Goal: Task Accomplishment & Management: Manage account settings

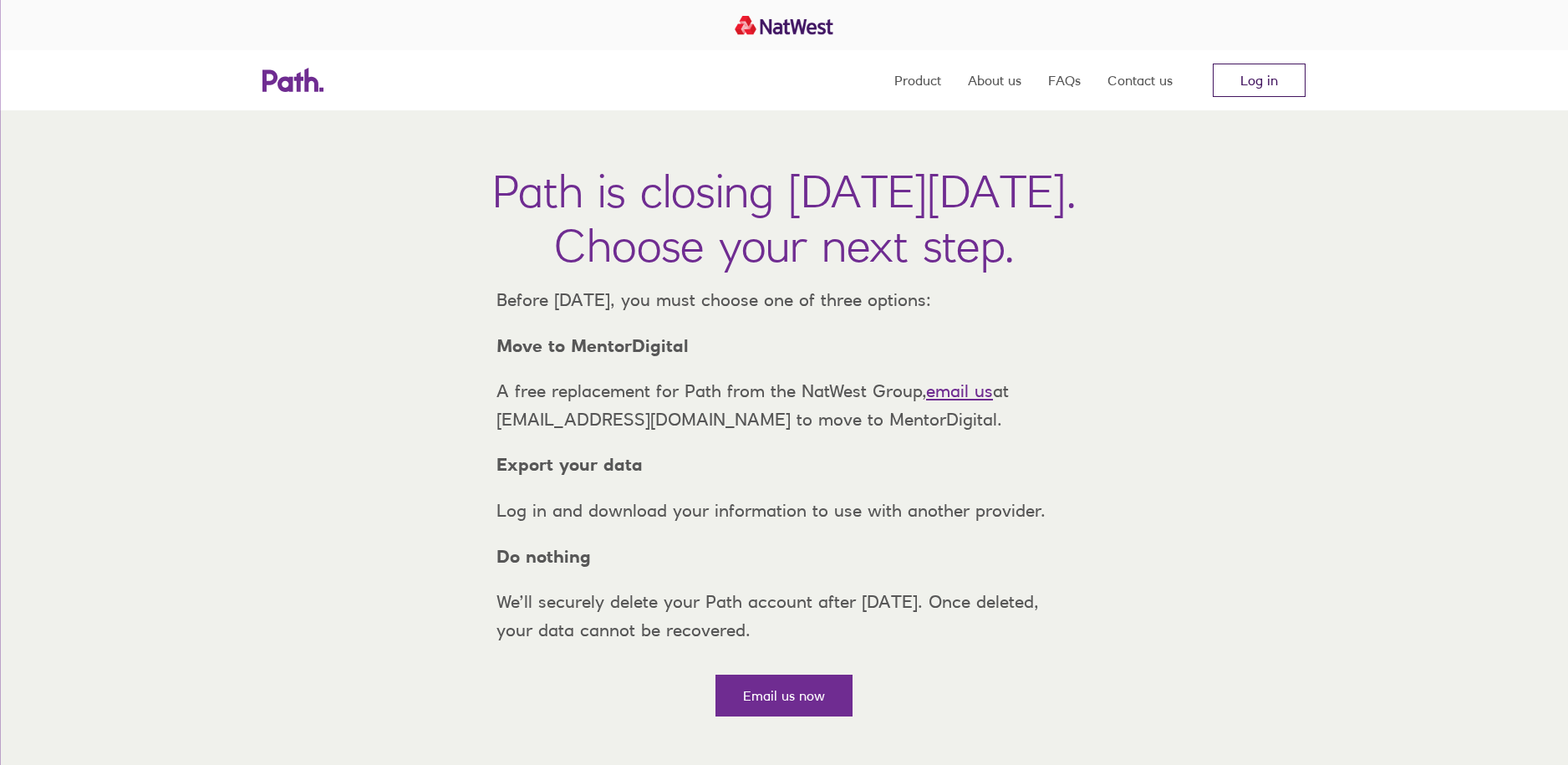
click at [1261, 75] on link "Log in" at bounding box center [1259, 81] width 93 height 33
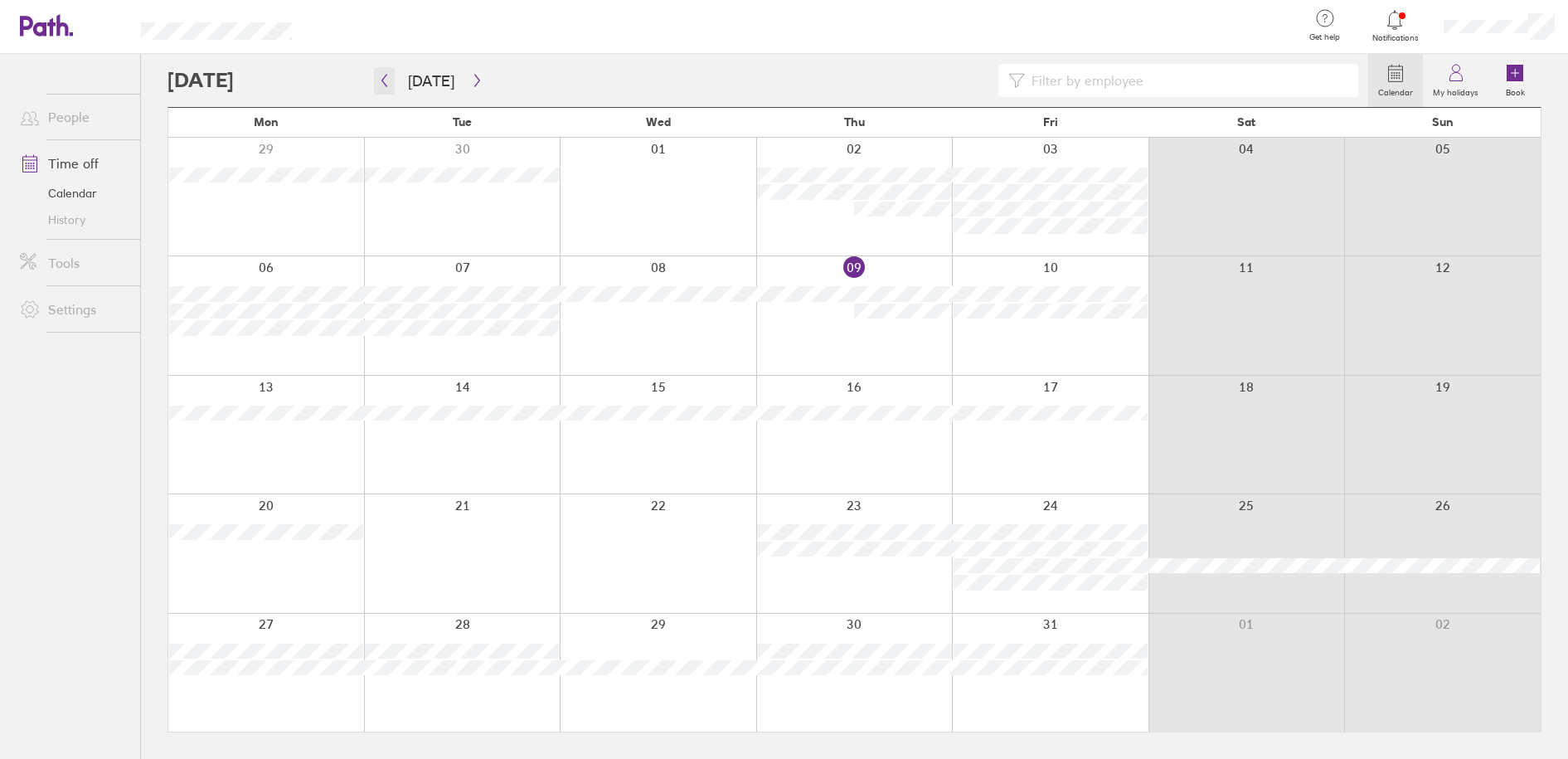
click at [385, 79] on icon "button" at bounding box center [384, 80] width 13 height 13
click at [383, 80] on icon "button" at bounding box center [384, 80] width 13 height 13
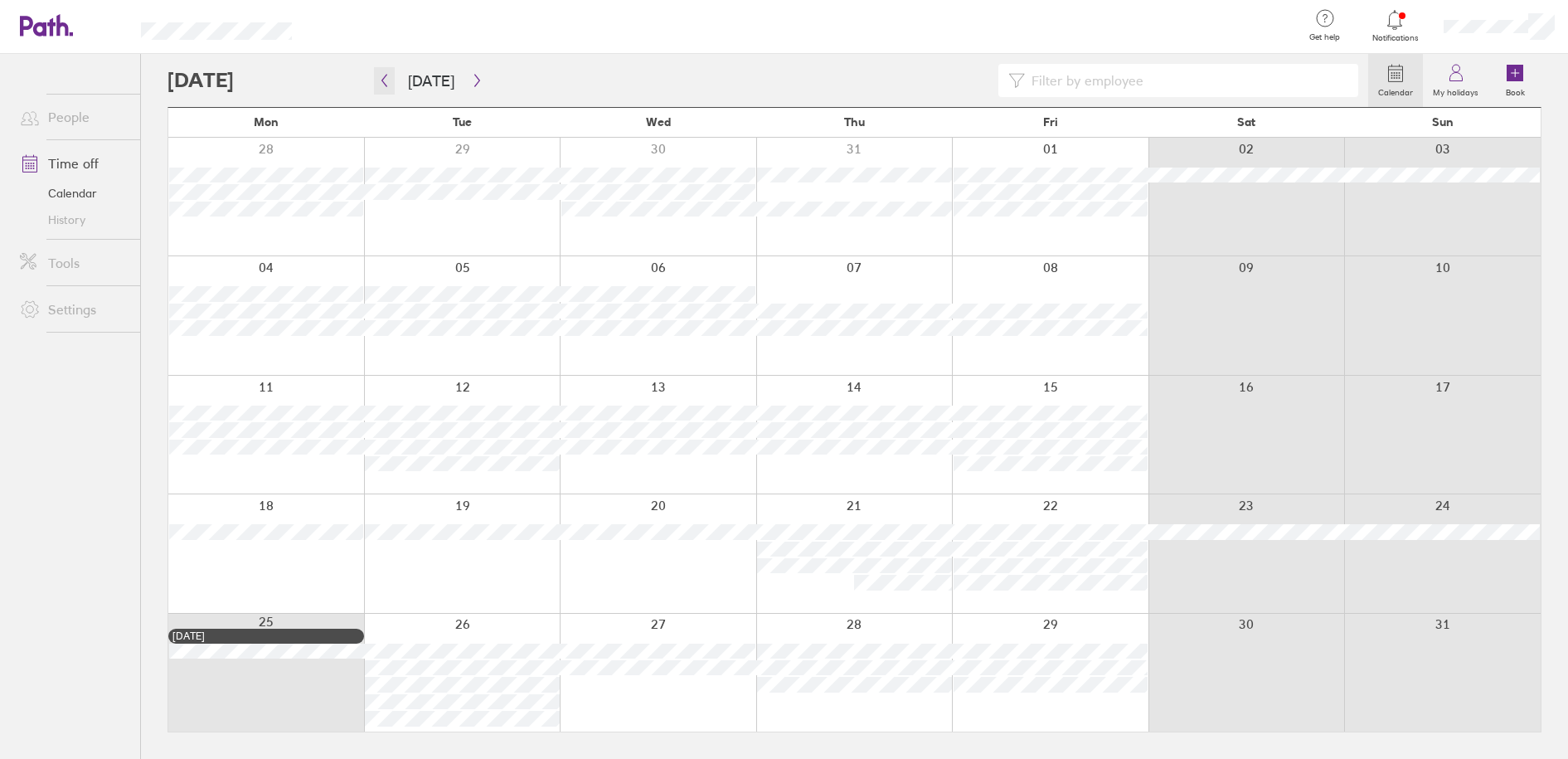
click at [383, 80] on icon "button" at bounding box center [384, 80] width 13 height 13
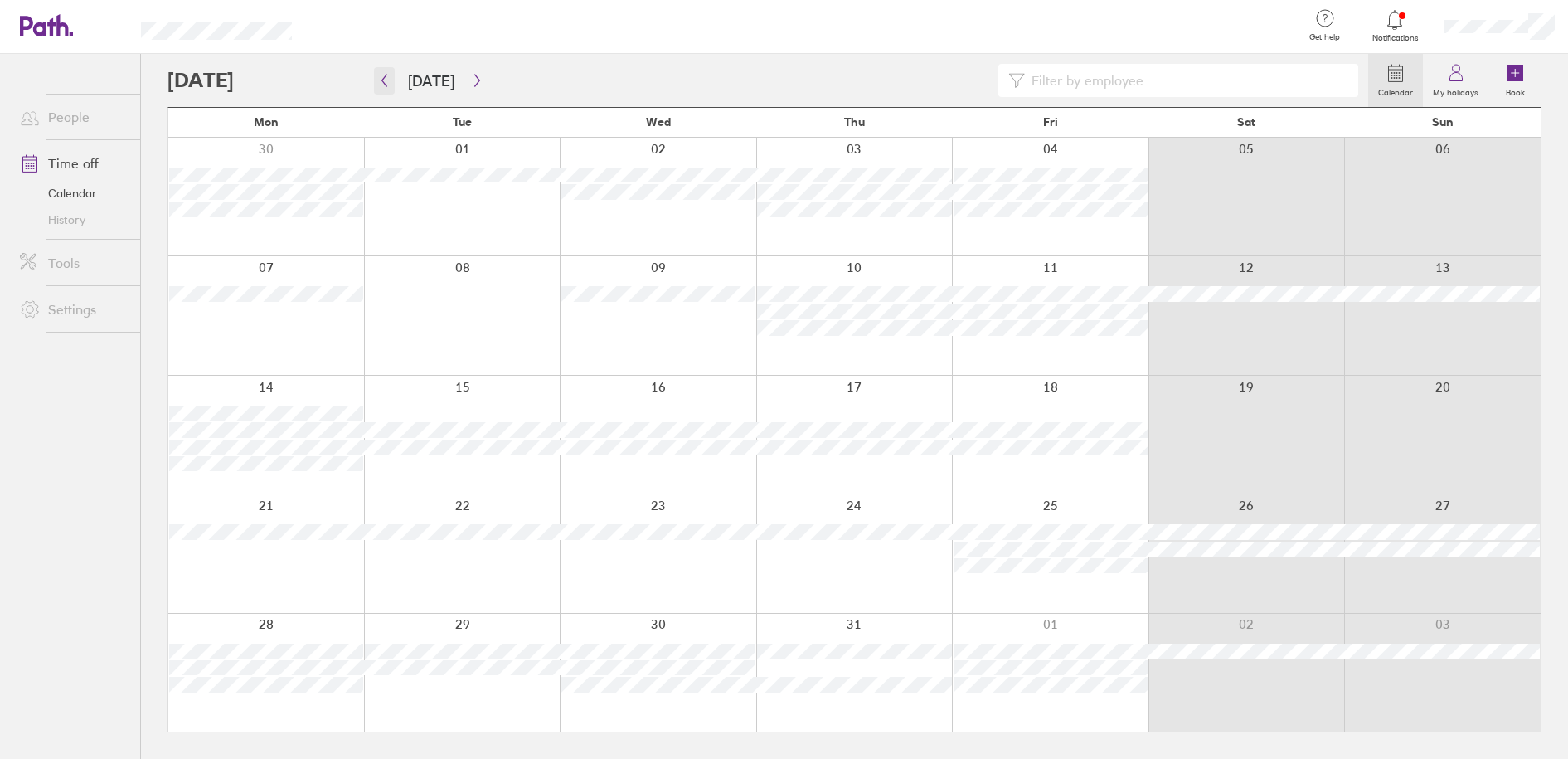
click at [383, 78] on icon "button" at bounding box center [384, 81] width 5 height 13
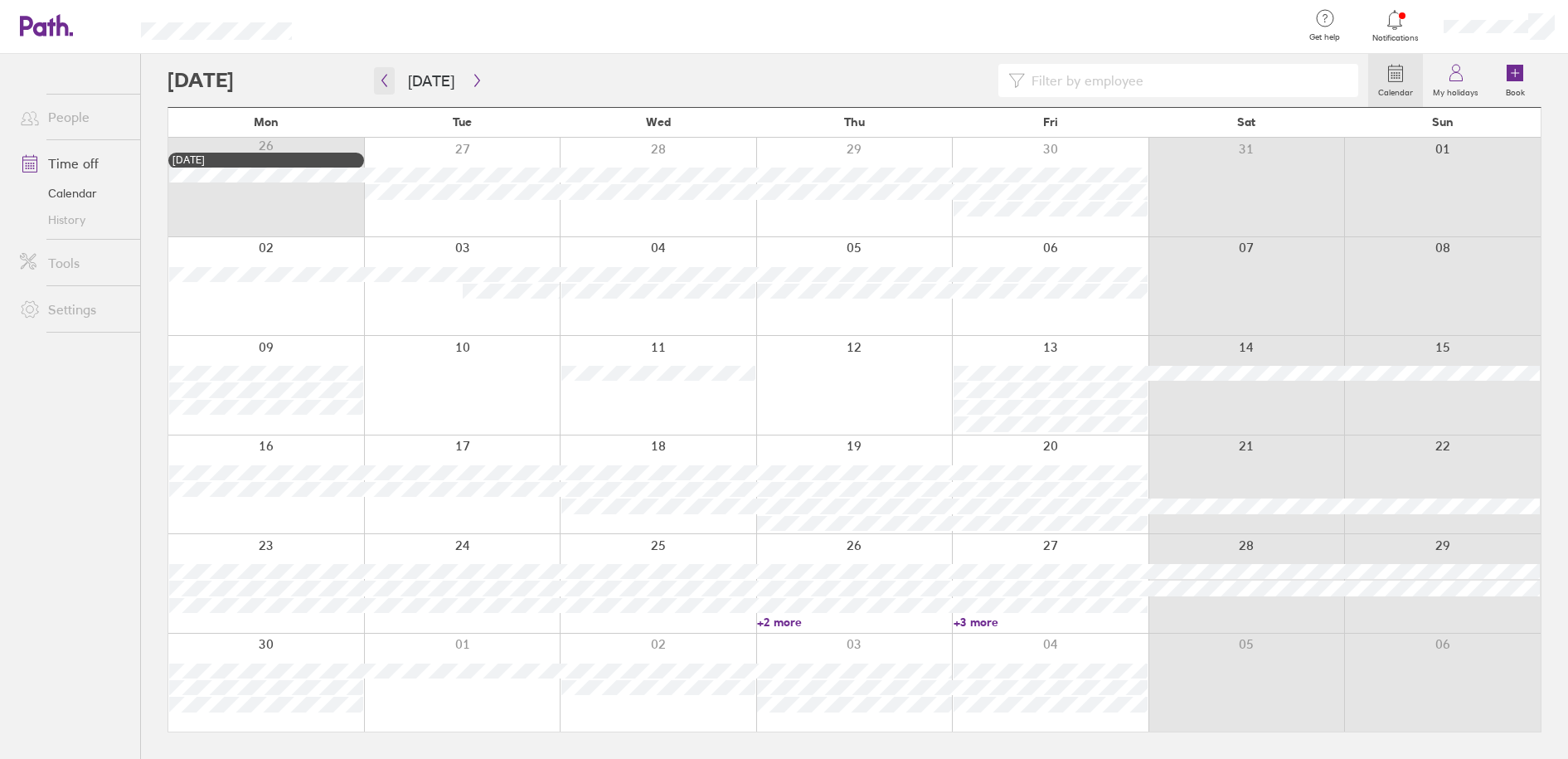
click at [383, 78] on icon "button" at bounding box center [384, 81] width 5 height 13
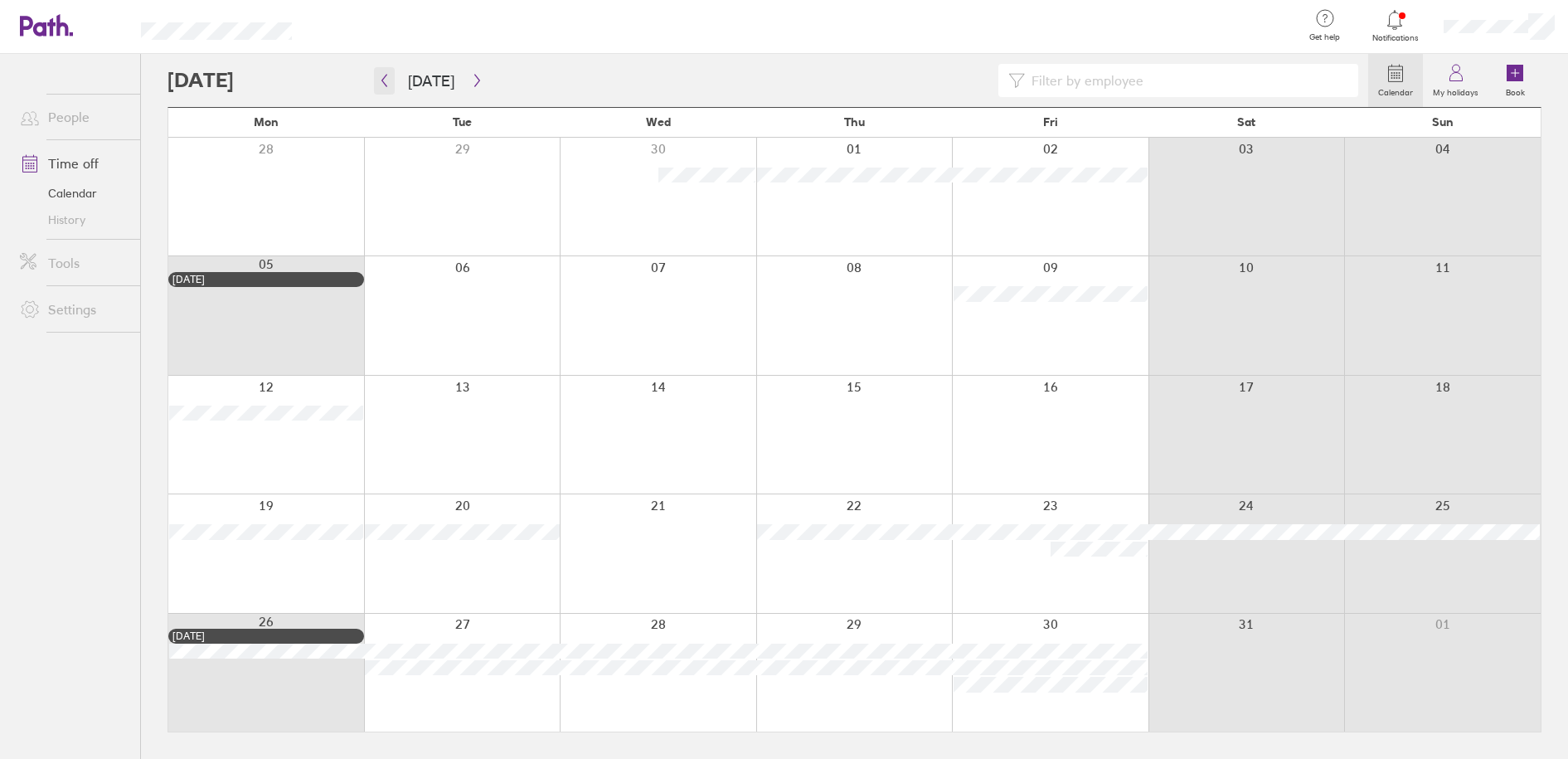
click at [384, 83] on icon "button" at bounding box center [384, 80] width 13 height 13
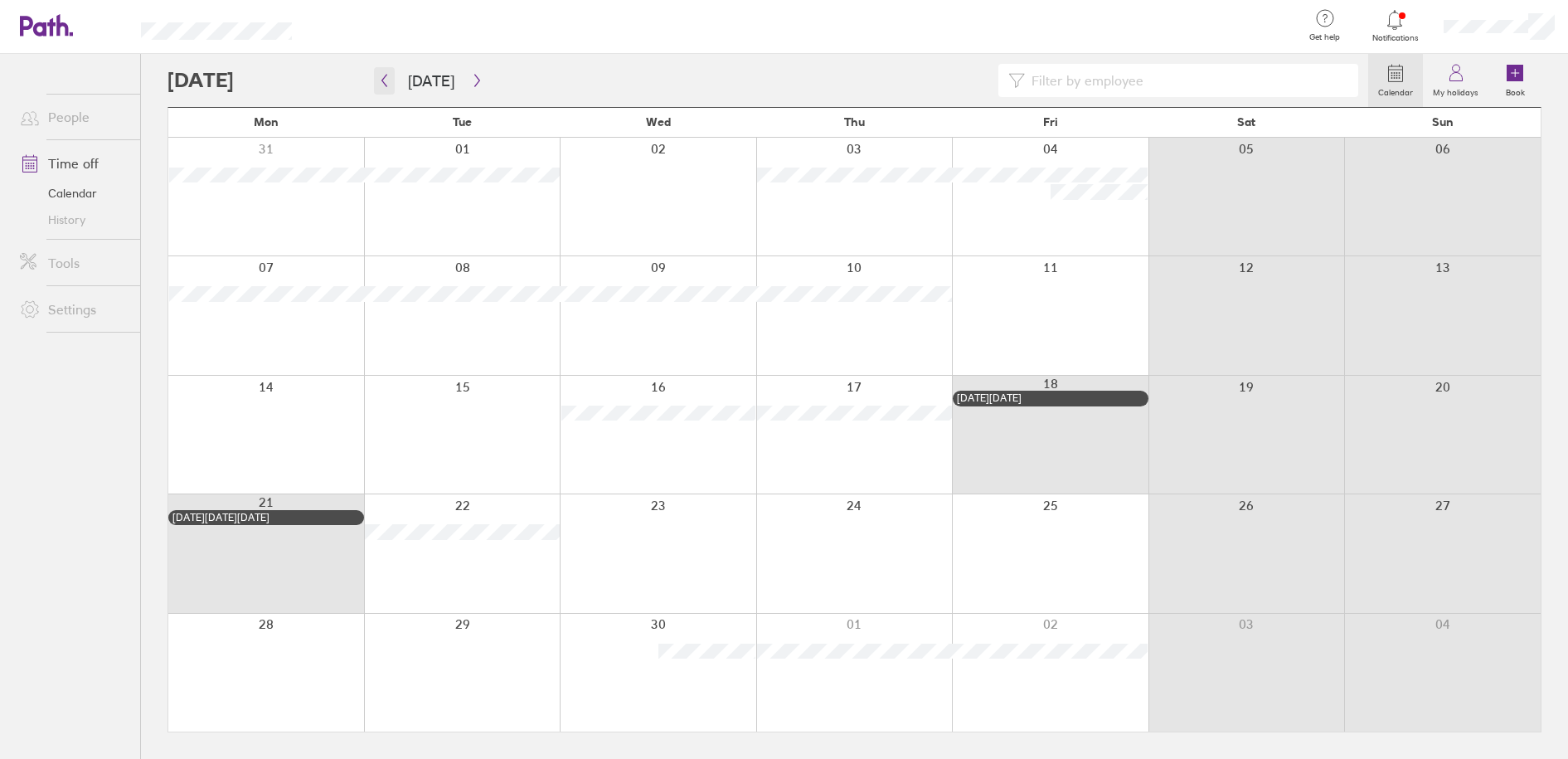
click at [383, 80] on icon "button" at bounding box center [384, 81] width 5 height 13
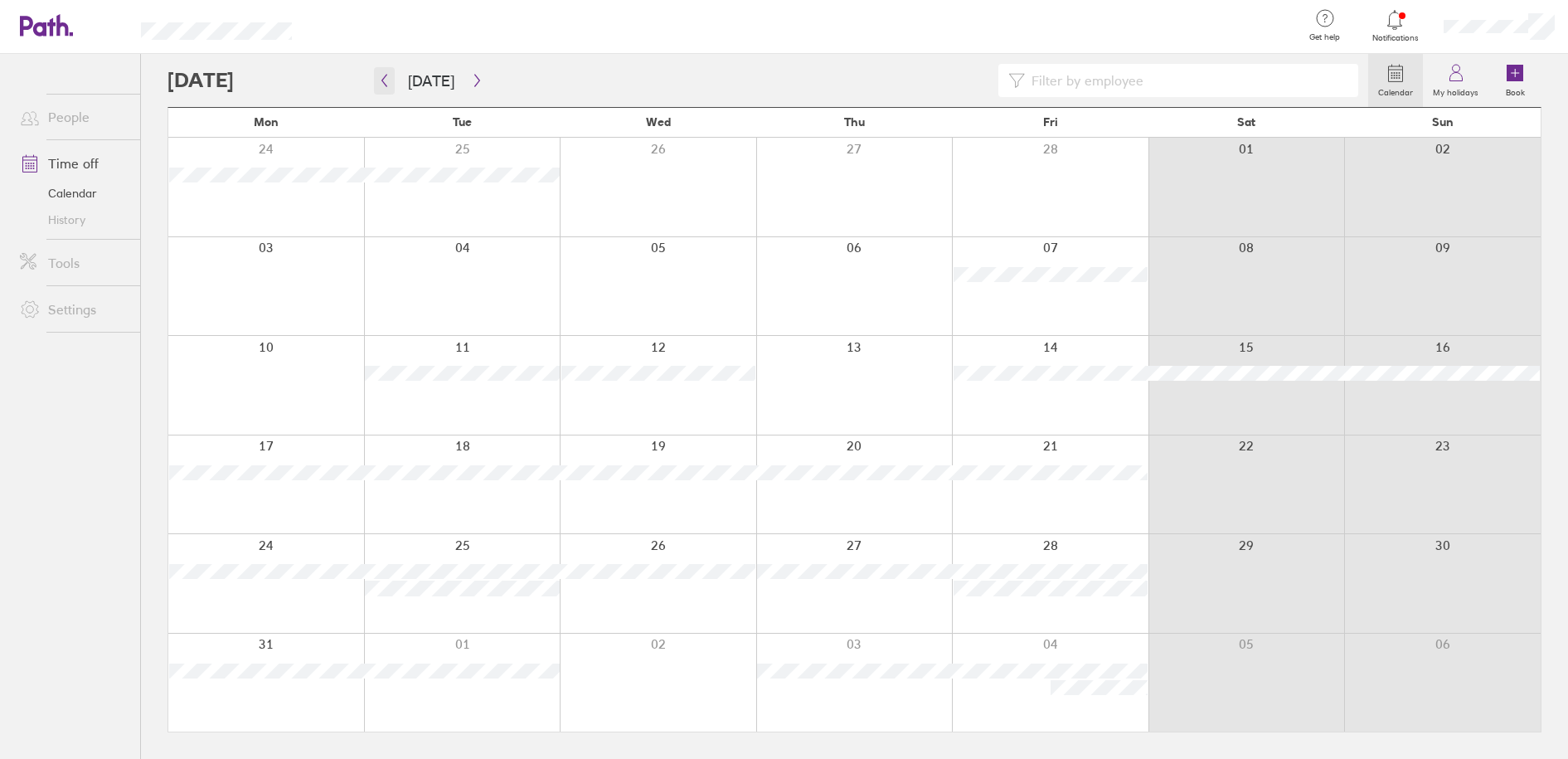
click at [383, 82] on icon "button" at bounding box center [384, 81] width 5 height 13
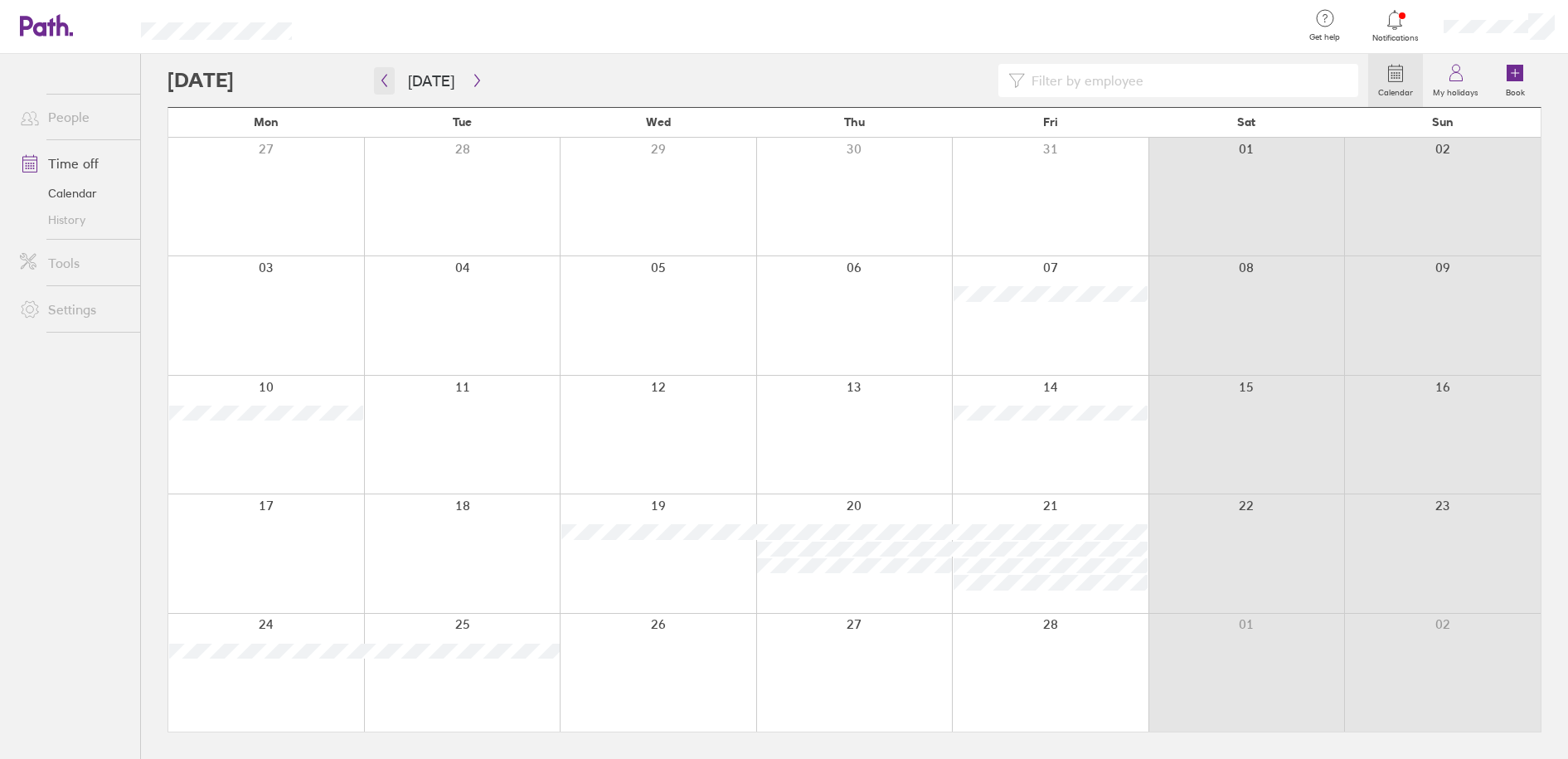
click at [383, 82] on icon "button" at bounding box center [384, 81] width 5 height 13
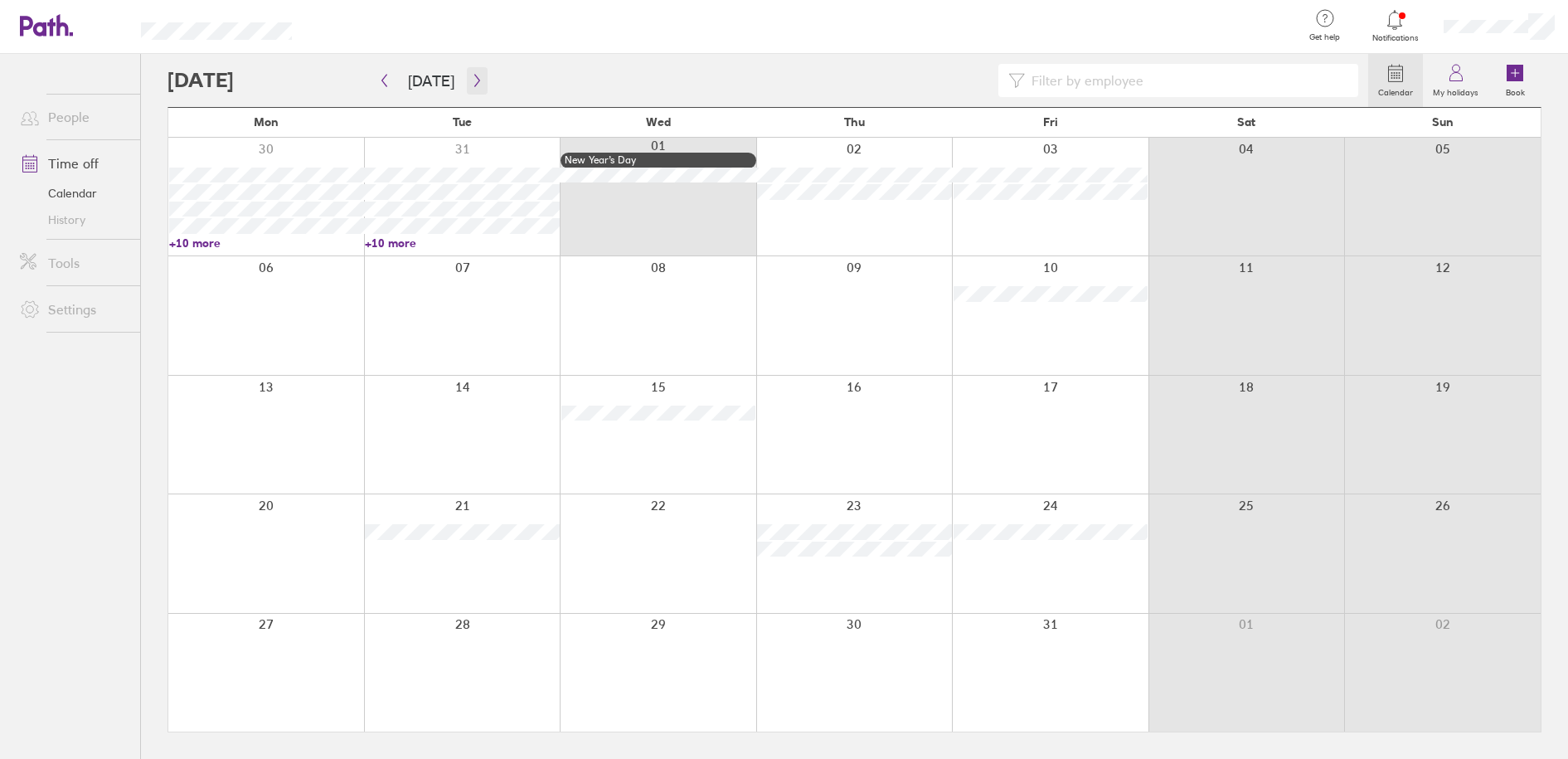
click at [475, 76] on icon "button" at bounding box center [477, 80] width 13 height 13
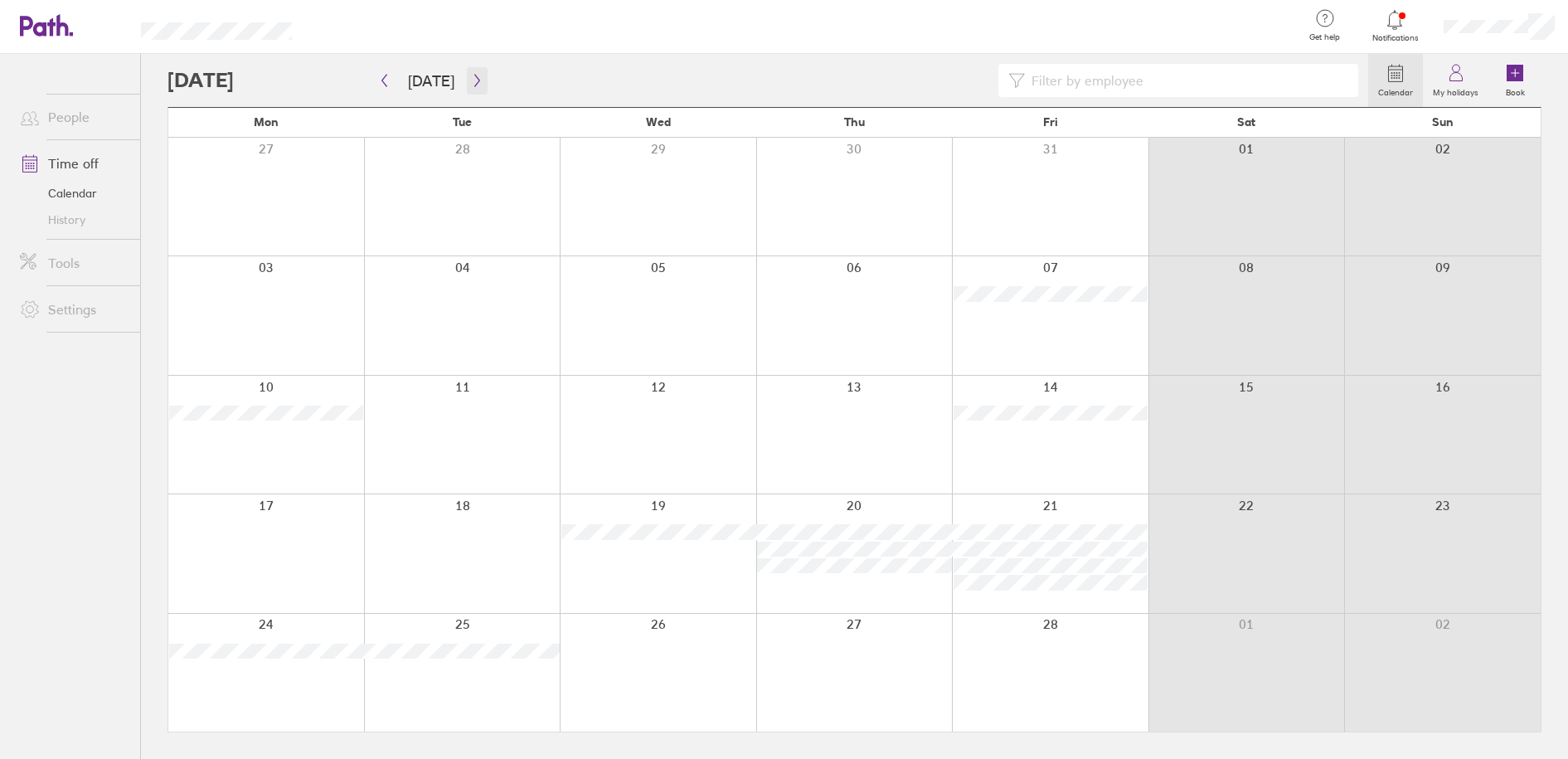
click at [471, 80] on icon "button" at bounding box center [477, 80] width 13 height 13
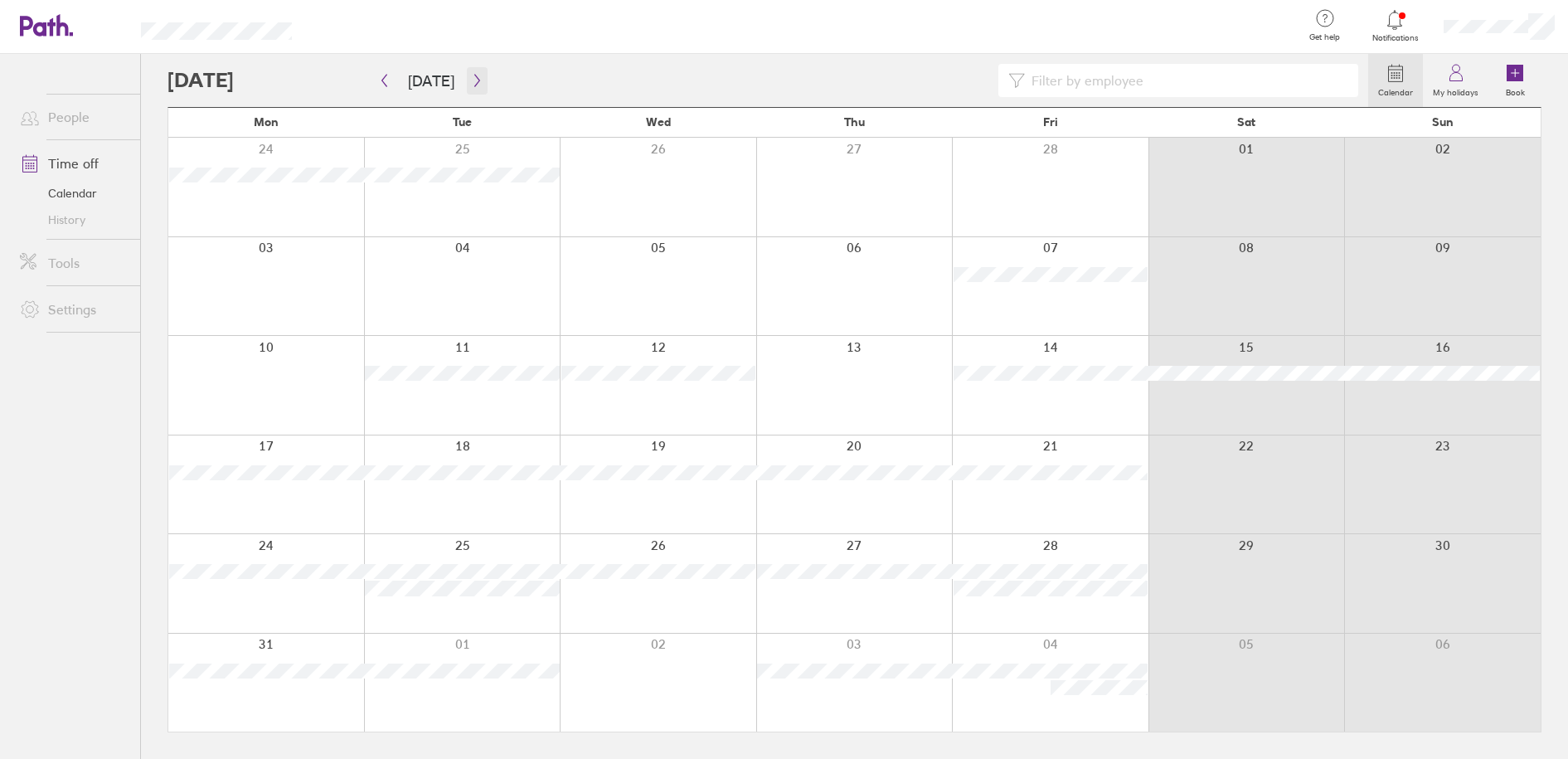
click at [471, 78] on icon "button" at bounding box center [477, 80] width 13 height 13
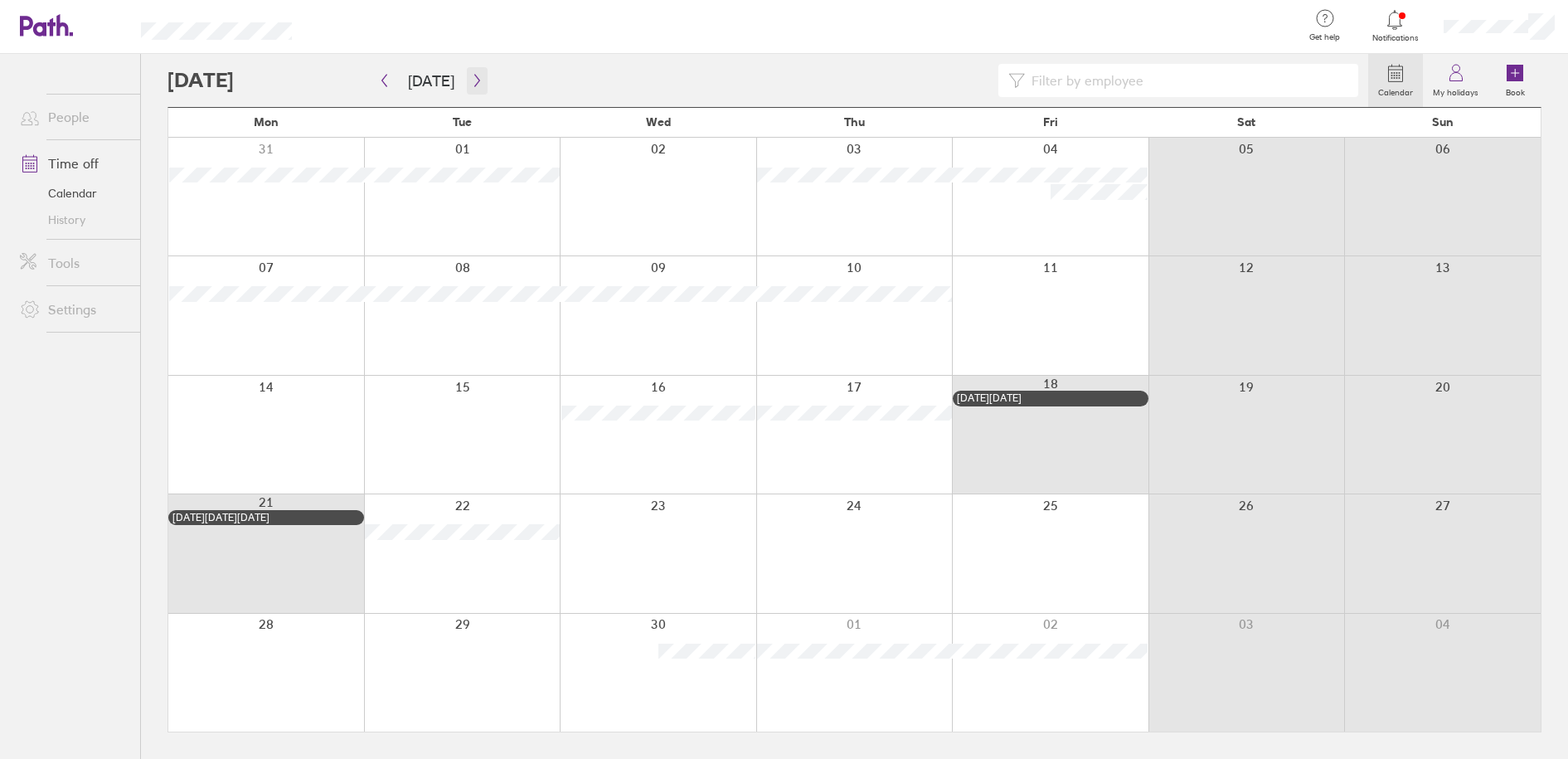
click at [476, 80] on icon "button" at bounding box center [477, 80] width 13 height 13
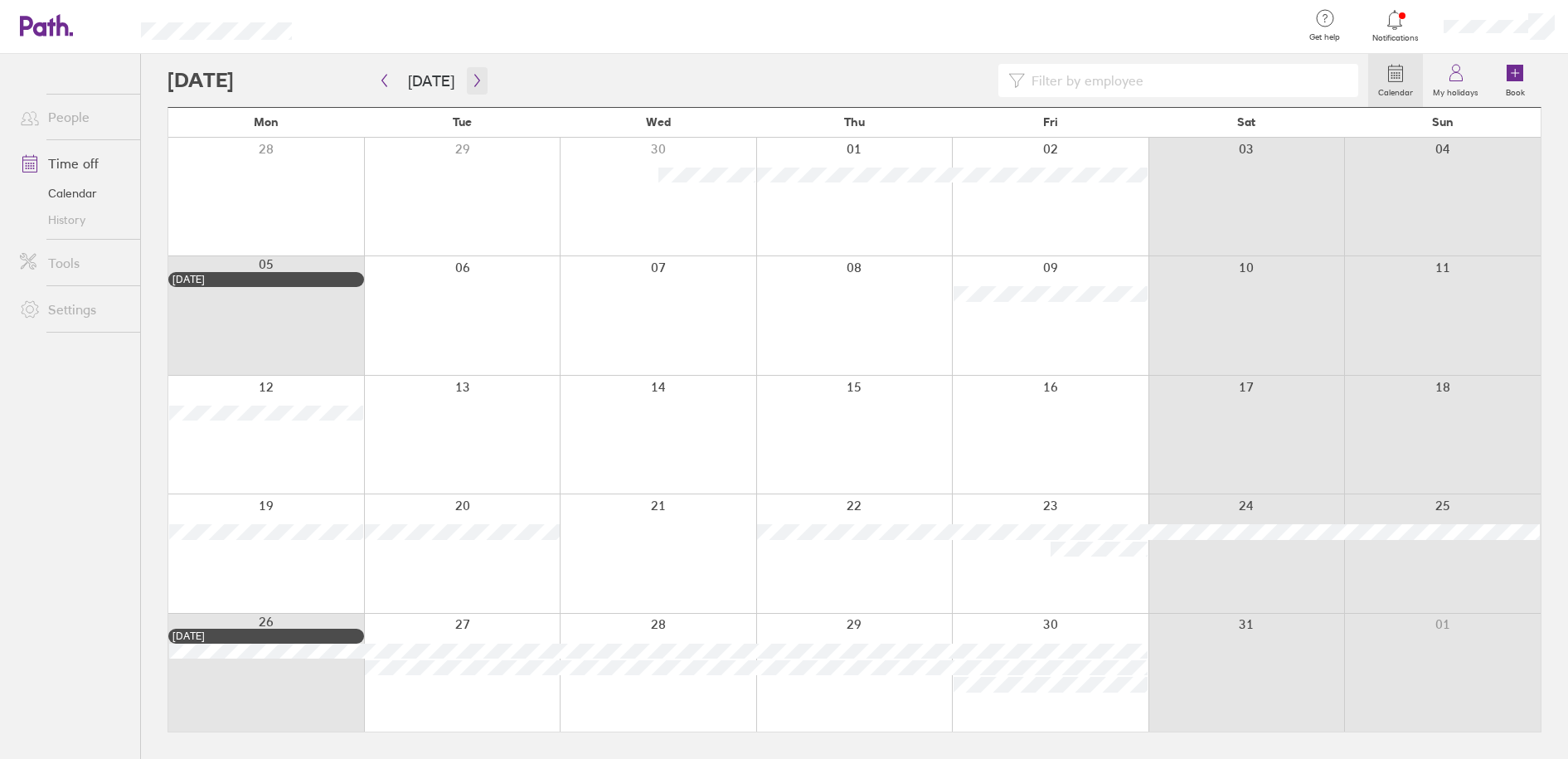
click at [474, 77] on icon "button" at bounding box center [477, 80] width 13 height 13
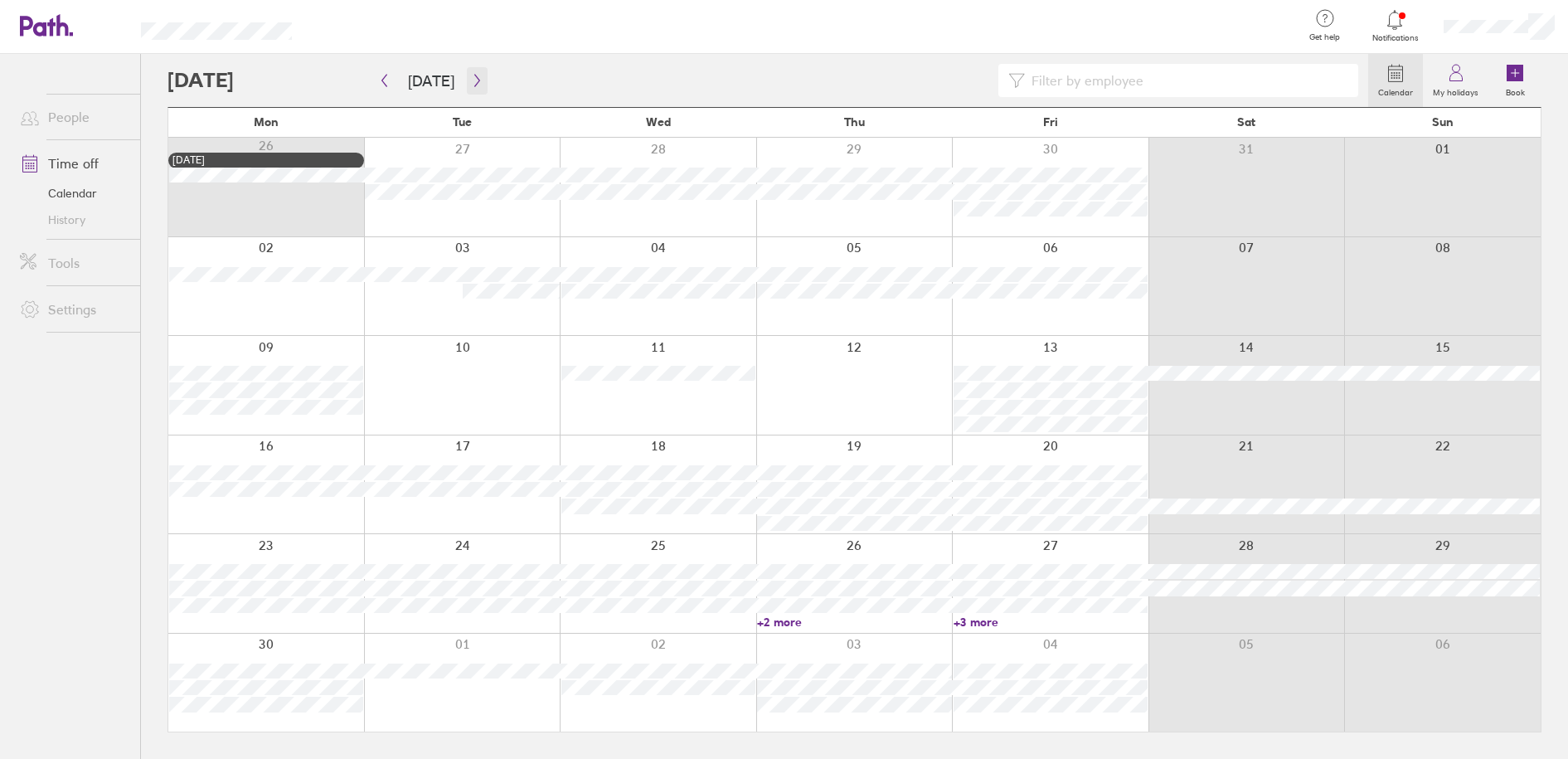
click at [471, 80] on icon "button" at bounding box center [477, 80] width 13 height 13
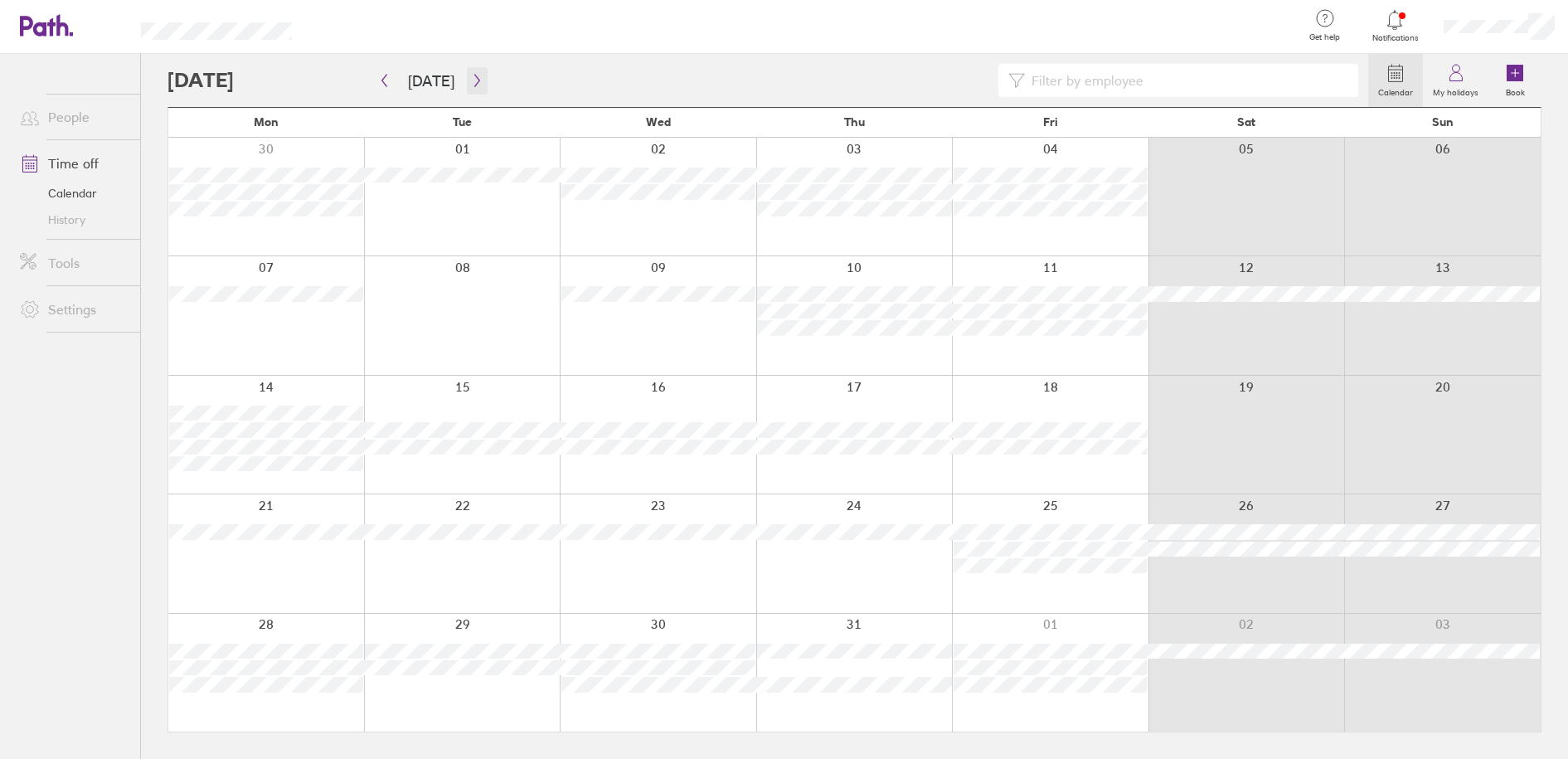
click at [475, 75] on icon "button" at bounding box center [477, 80] width 13 height 13
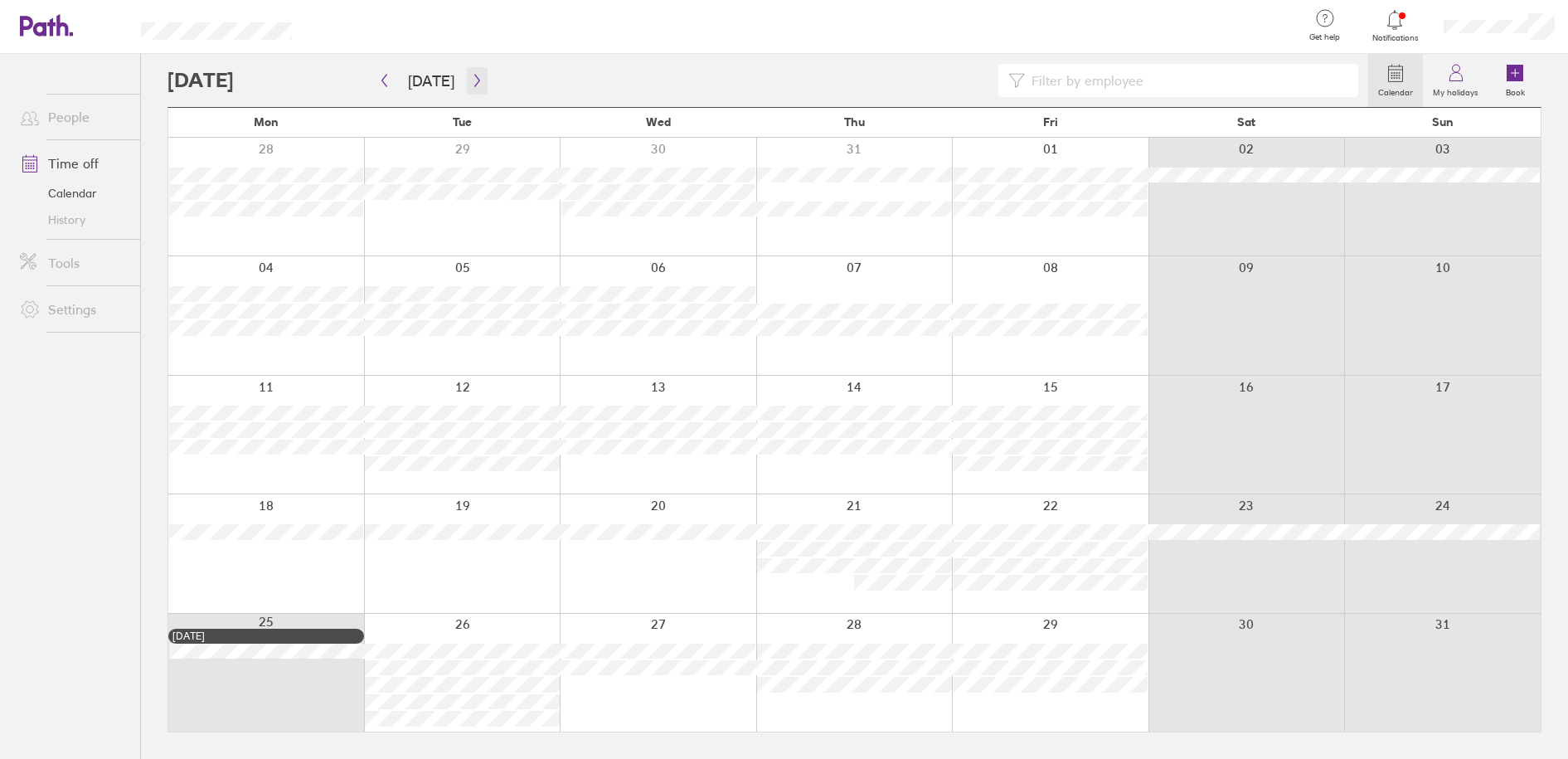
click at [471, 81] on icon "button" at bounding box center [477, 80] width 13 height 13
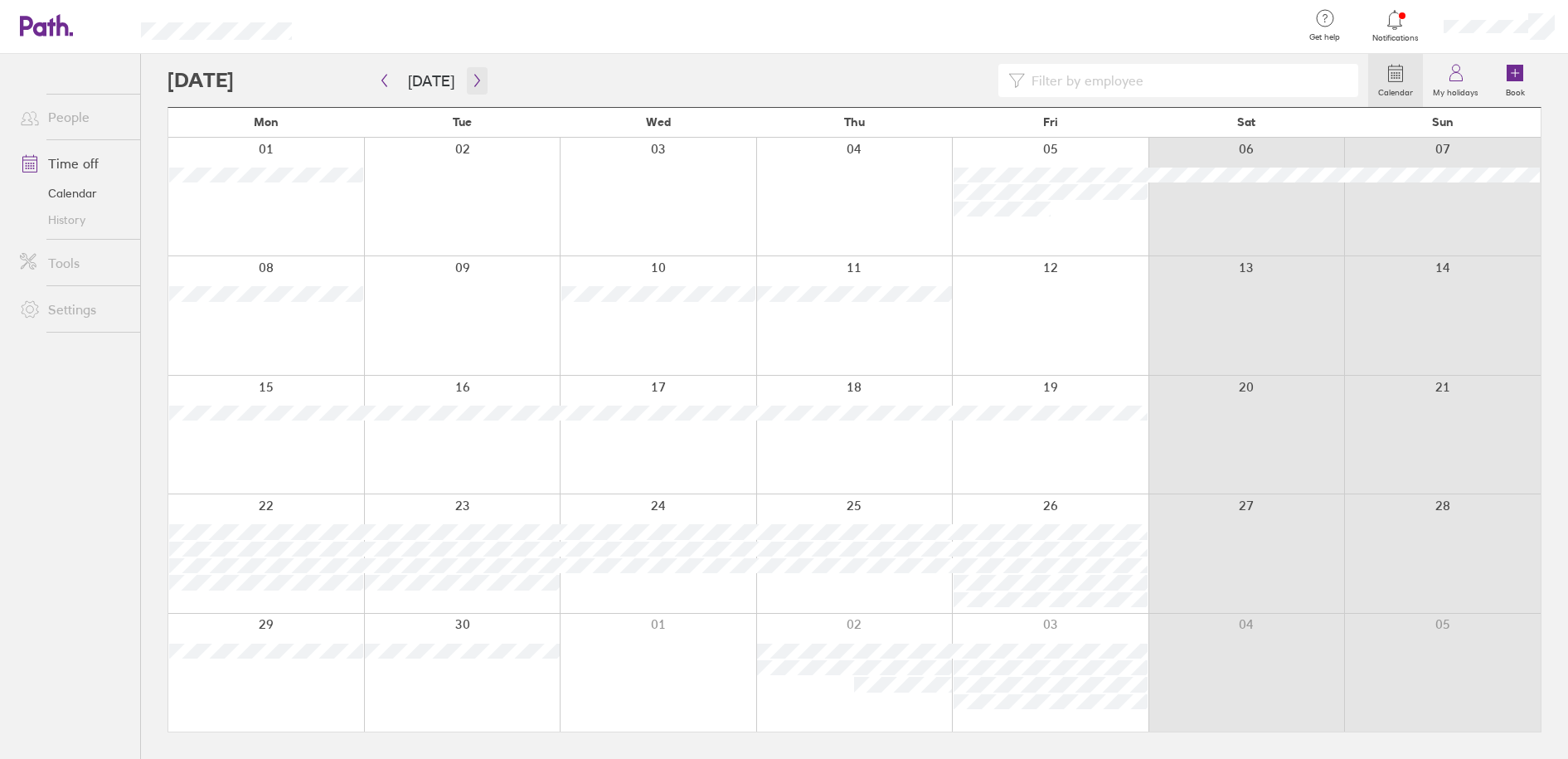
click at [476, 79] on icon "button" at bounding box center [477, 80] width 13 height 13
click at [475, 78] on icon "button" at bounding box center [476, 81] width 5 height 13
click at [472, 80] on icon "button" at bounding box center [477, 80] width 13 height 13
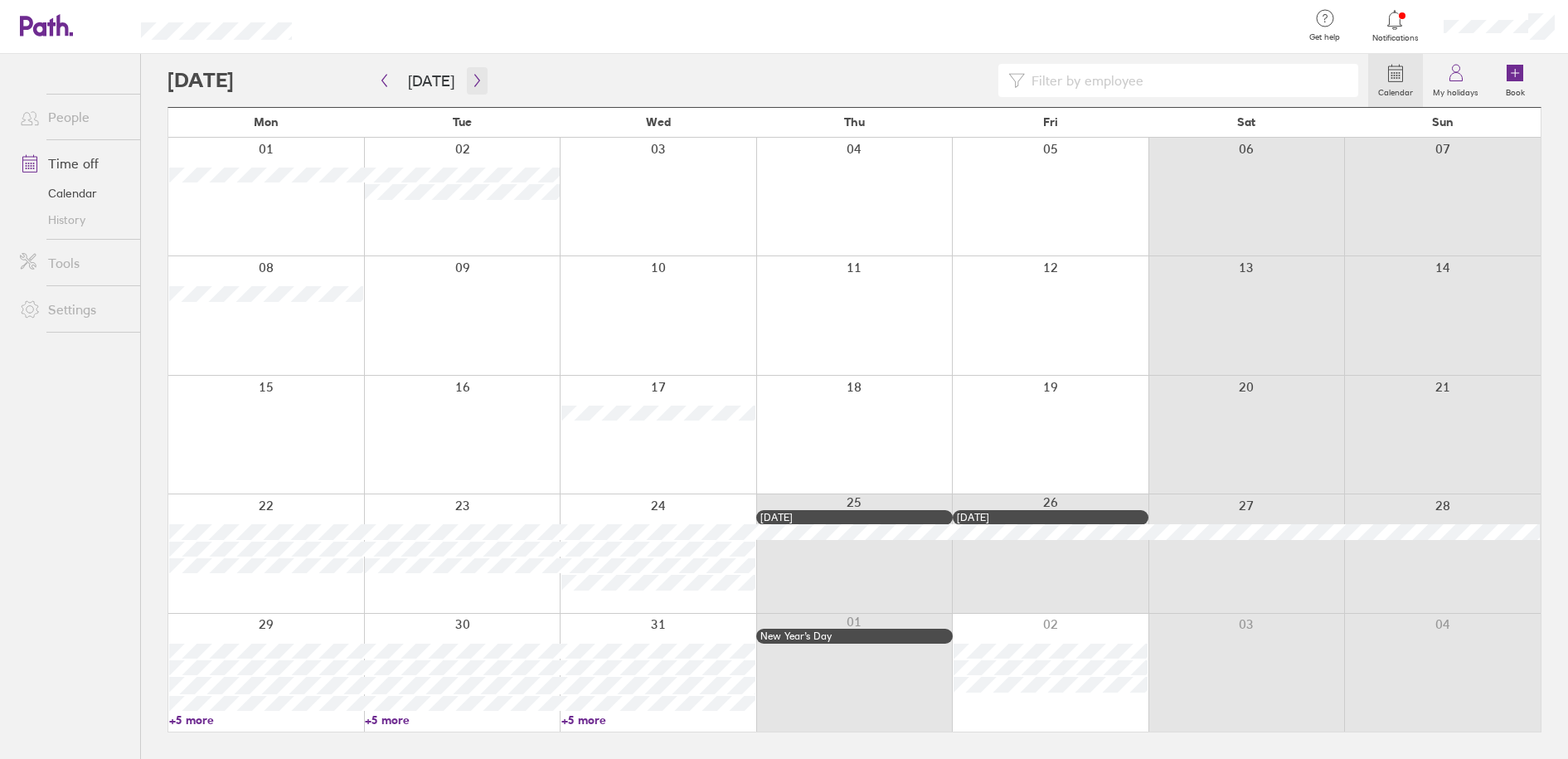
click at [471, 78] on icon "button" at bounding box center [477, 80] width 13 height 13
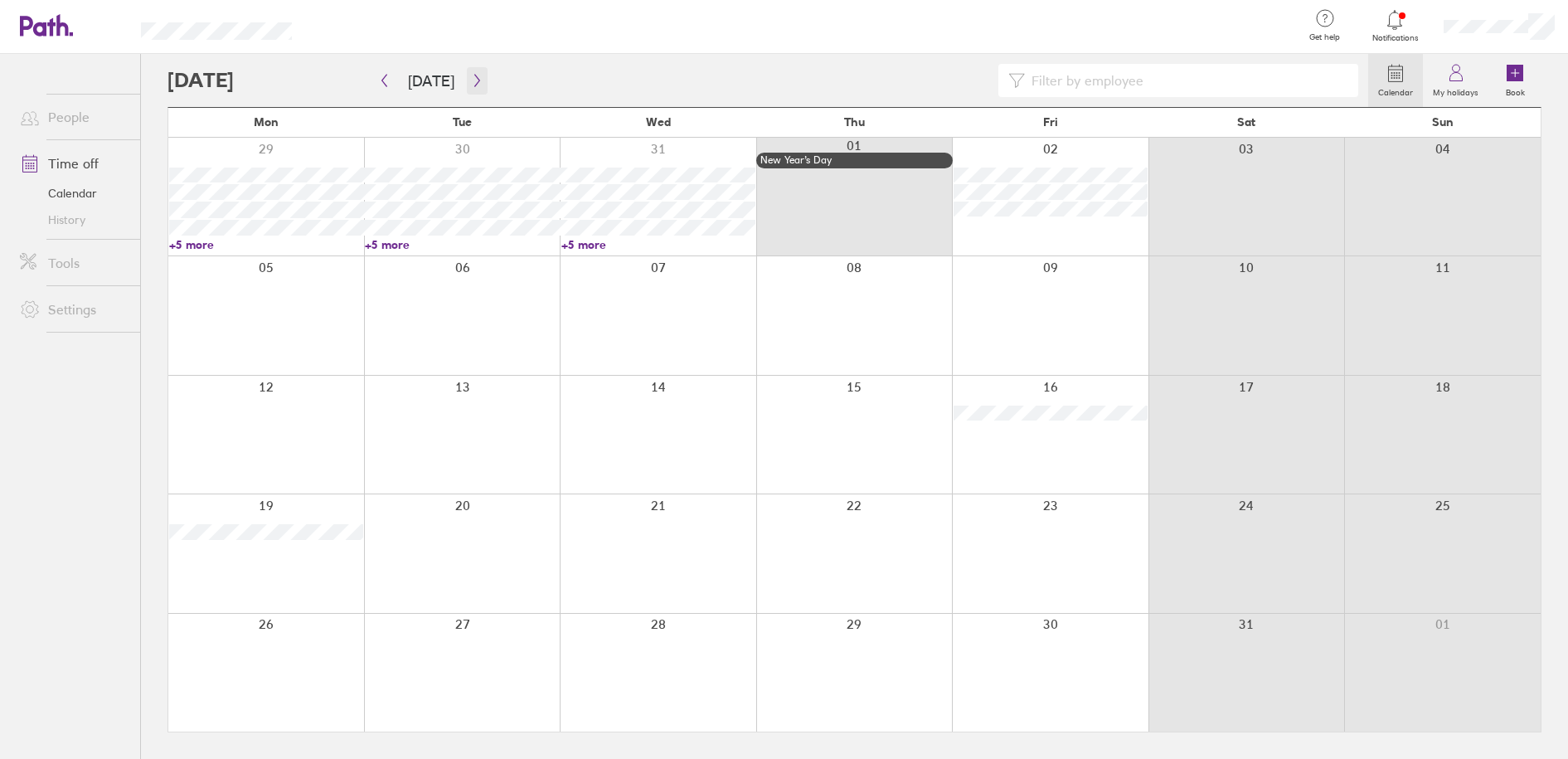
click at [475, 79] on icon "button" at bounding box center [476, 81] width 5 height 13
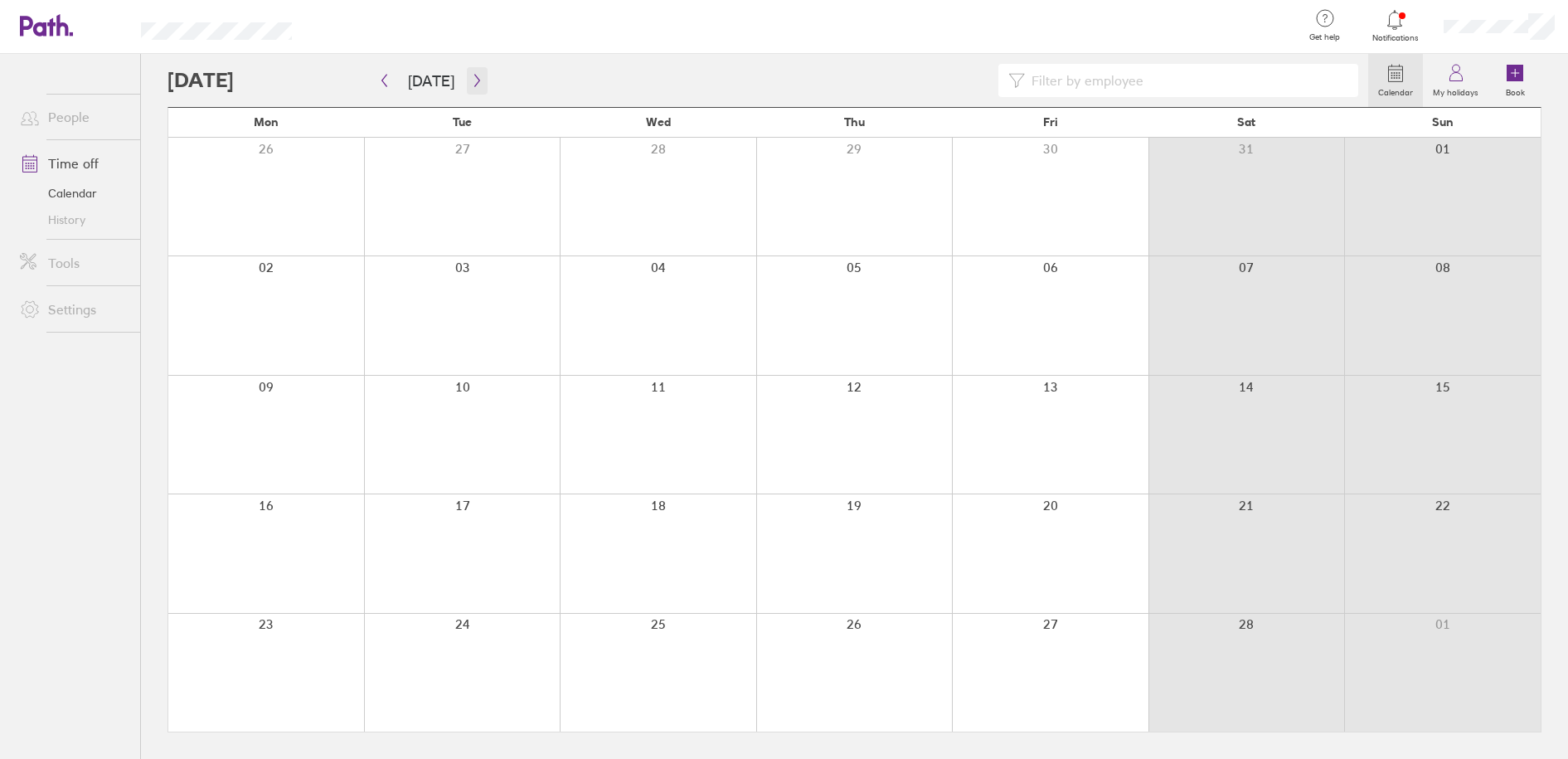
click at [473, 80] on icon "button" at bounding box center [477, 80] width 13 height 13
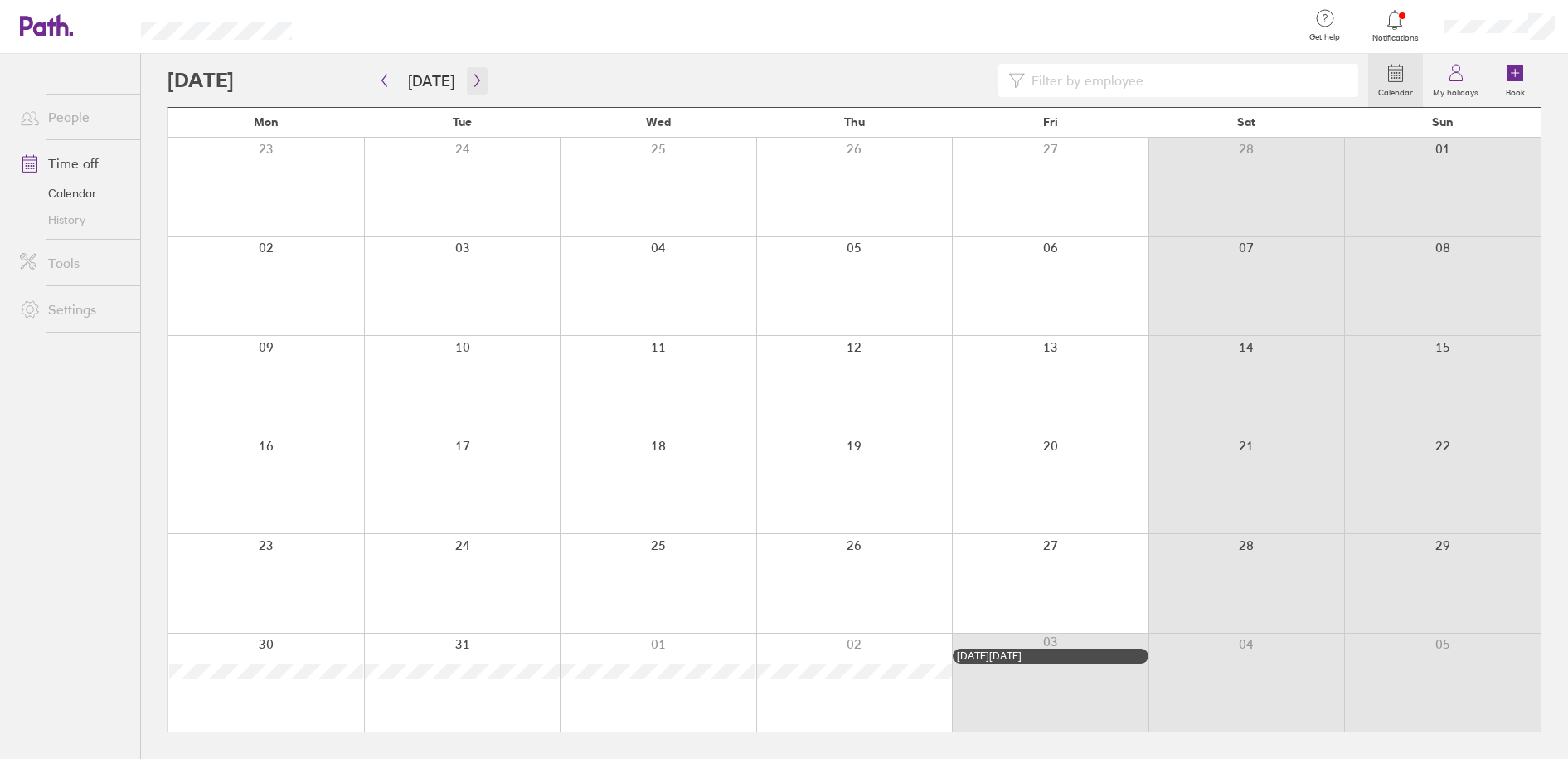
click at [472, 80] on icon "button" at bounding box center [477, 80] width 13 height 13
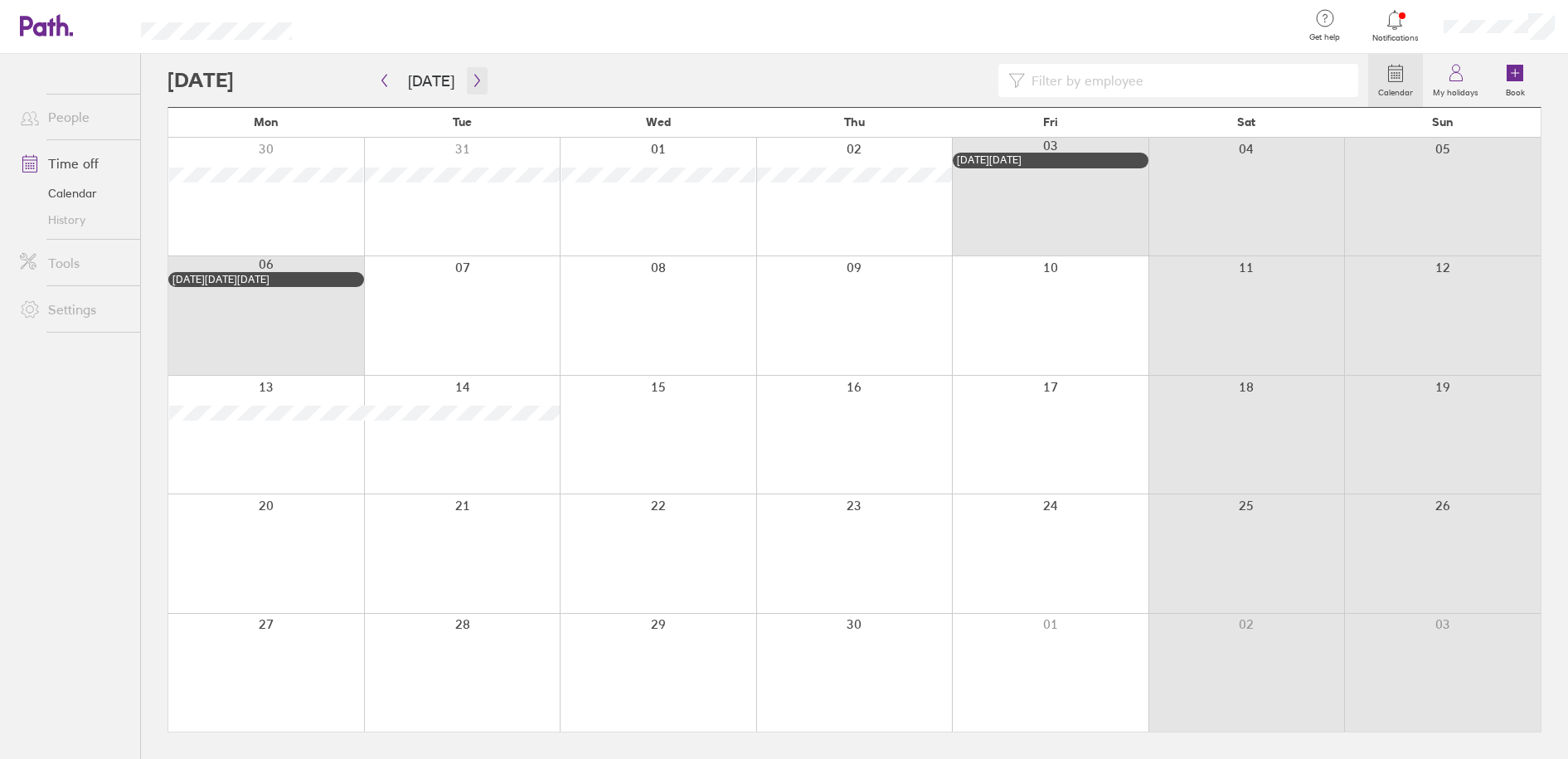
click at [472, 80] on icon "button" at bounding box center [477, 80] width 13 height 13
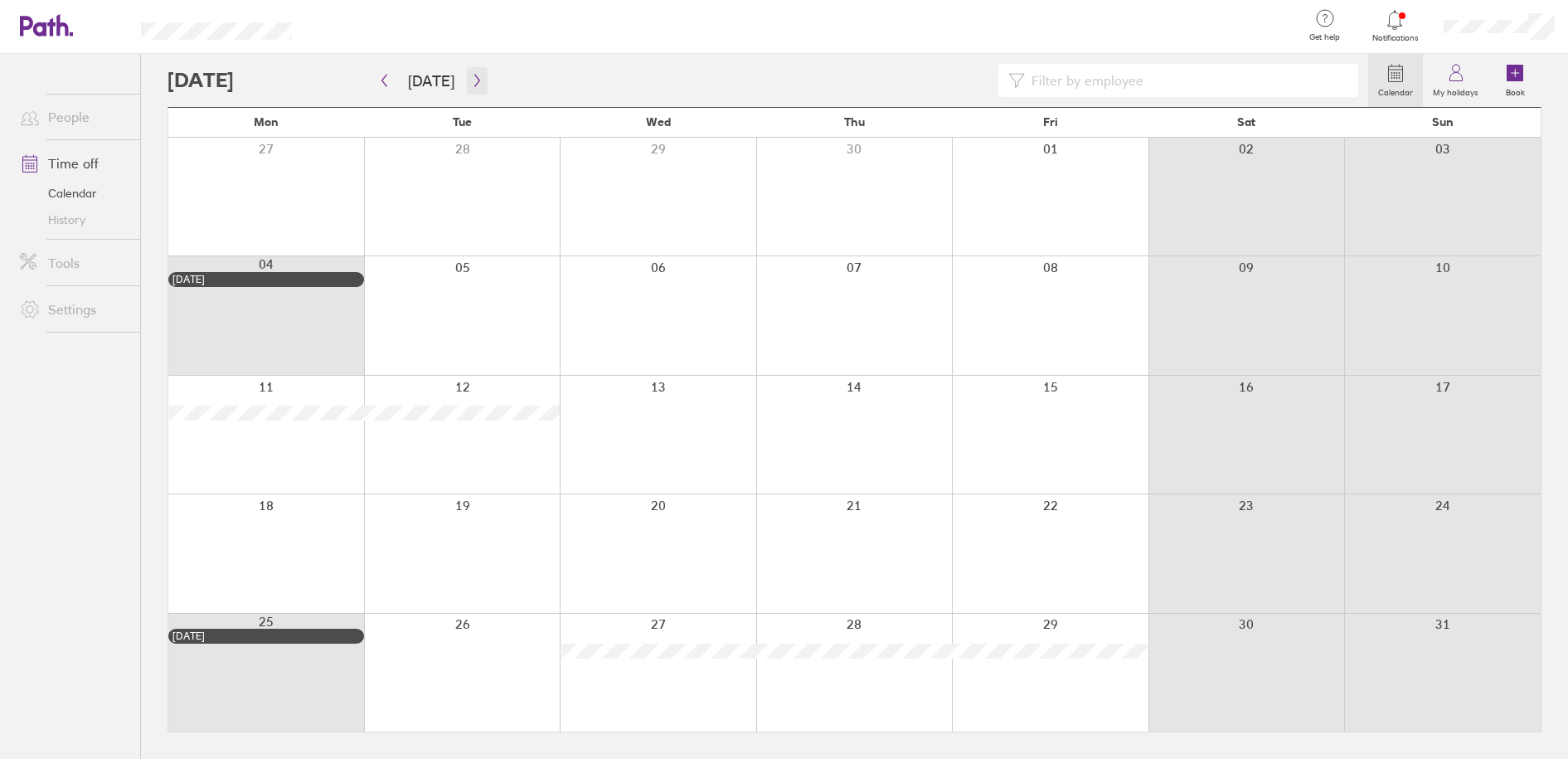
click at [472, 80] on icon "button" at bounding box center [477, 80] width 13 height 13
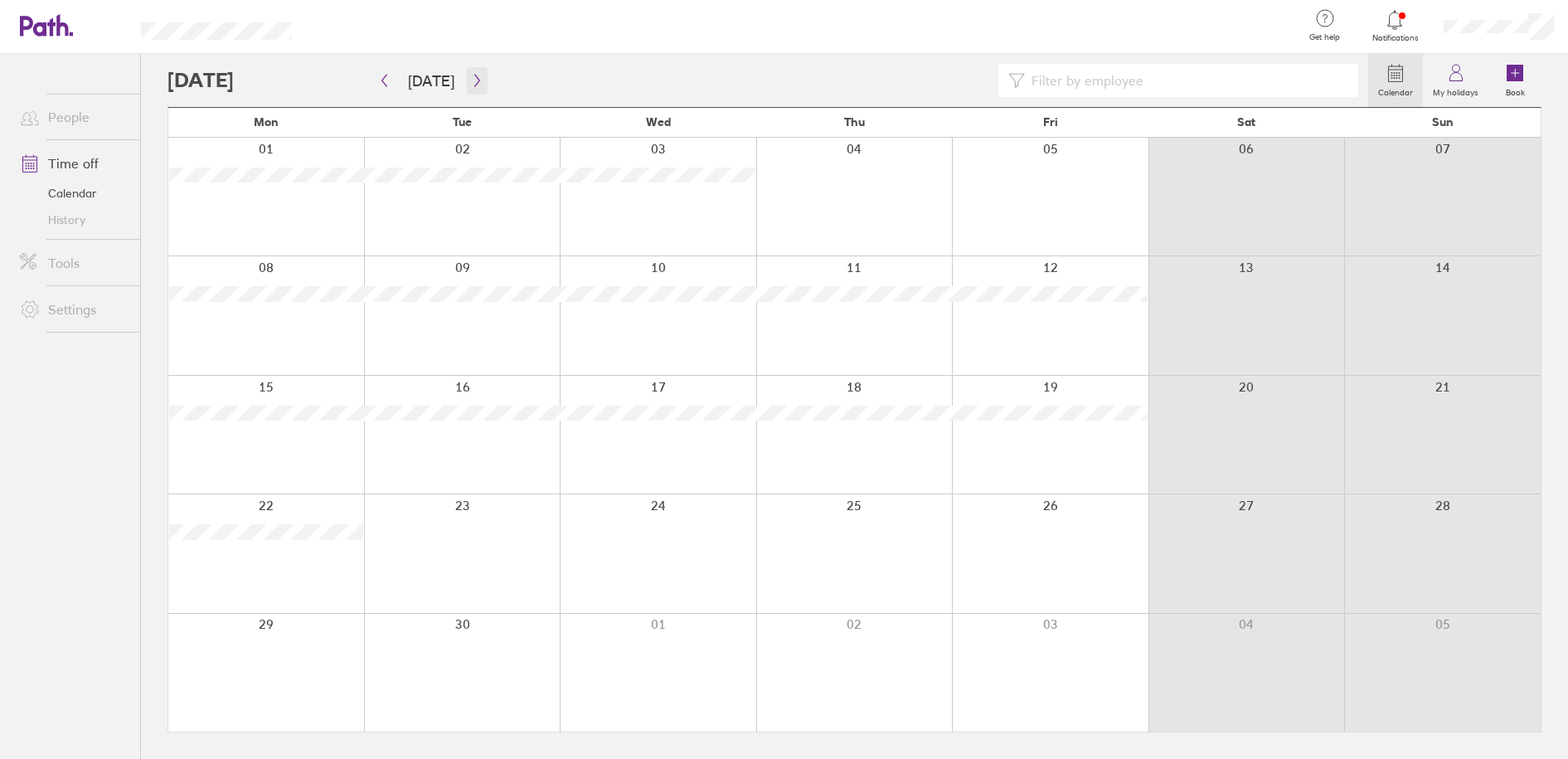
click at [471, 77] on icon "button" at bounding box center [477, 80] width 13 height 13
click at [473, 80] on icon "button" at bounding box center [477, 80] width 13 height 13
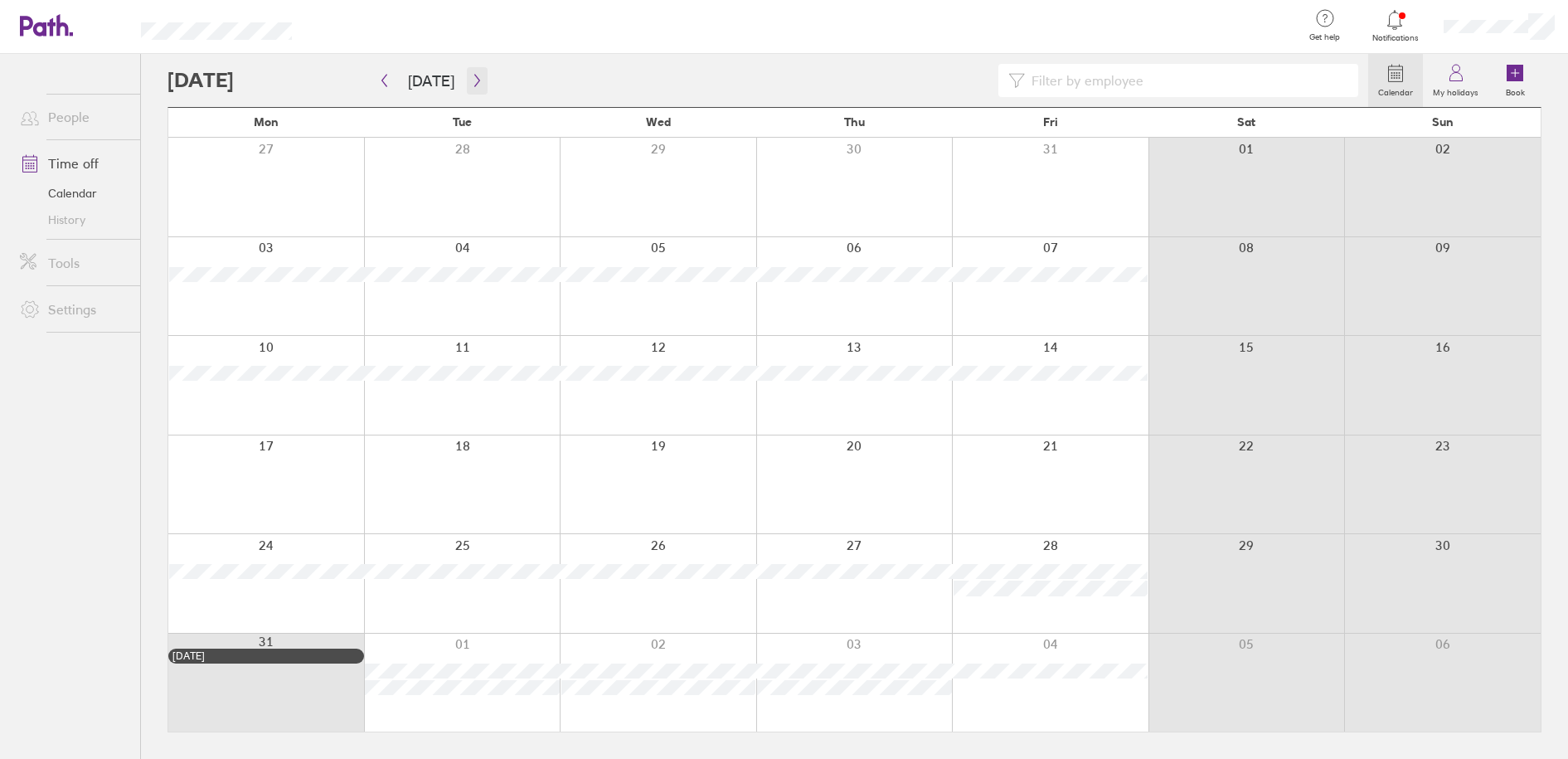
click at [471, 84] on icon "button" at bounding box center [477, 80] width 13 height 13
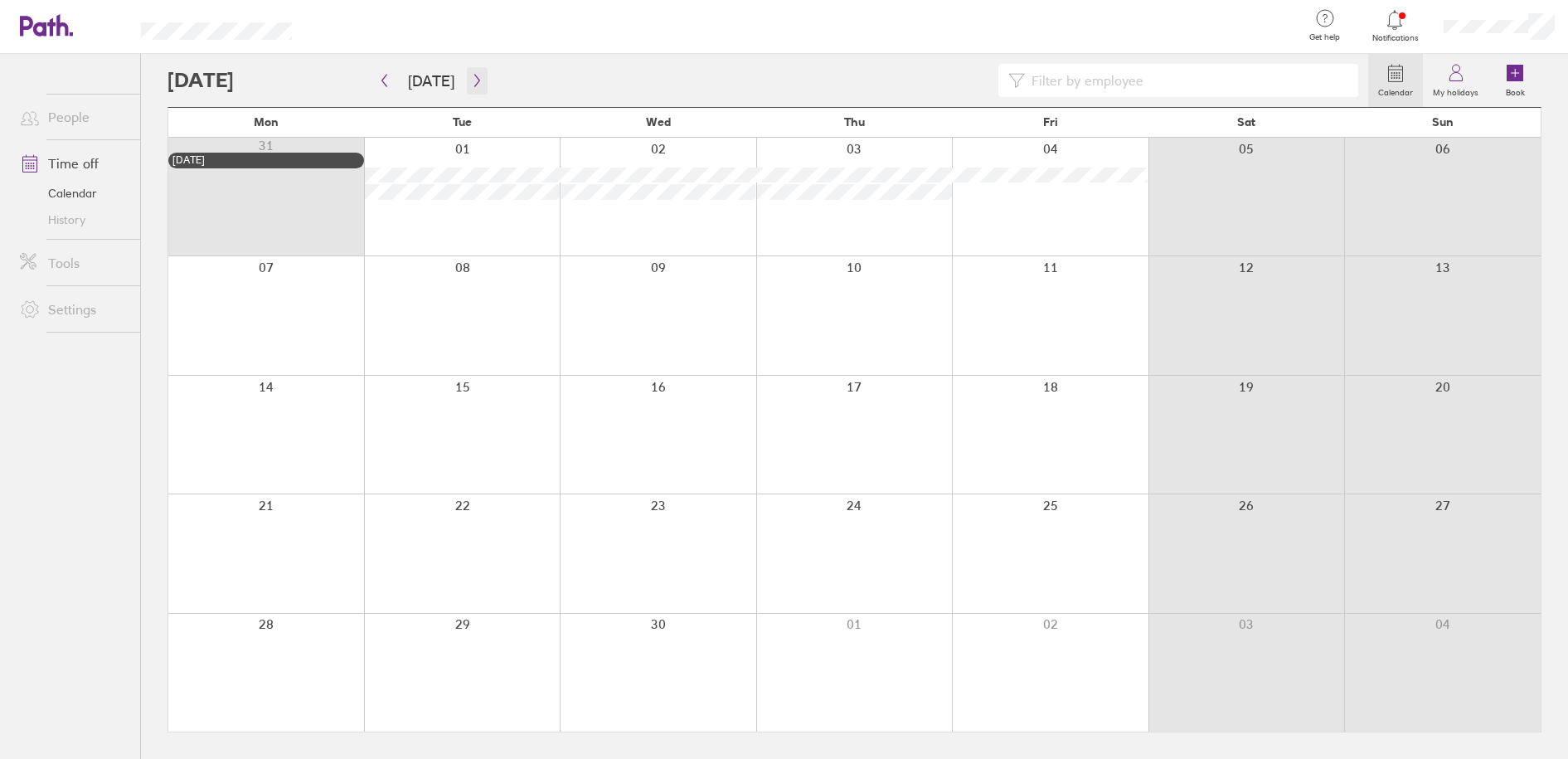
click at [471, 75] on icon "button" at bounding box center [477, 80] width 13 height 13
